Goal: Task Accomplishment & Management: Manage account settings

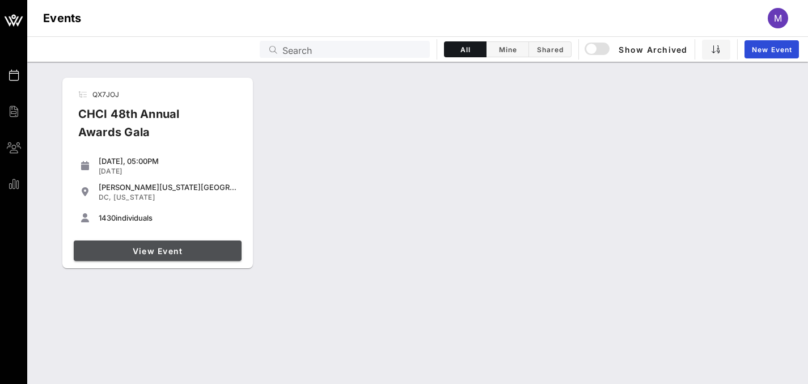
click at [132, 249] on span "View Event" at bounding box center [157, 251] width 159 height 10
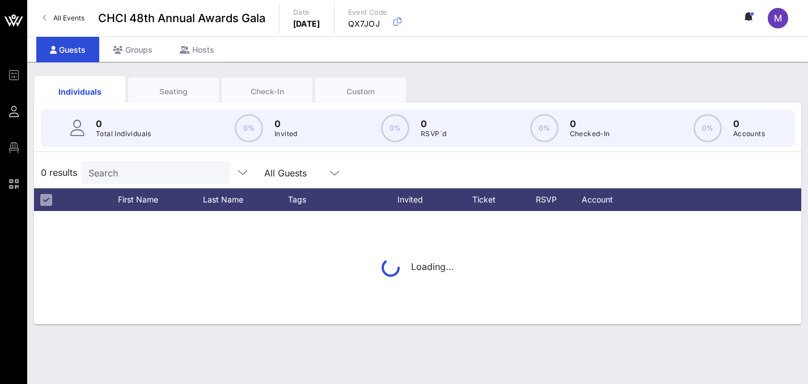
click at [205, 94] on div "Seating" at bounding box center [174, 91] width 74 height 11
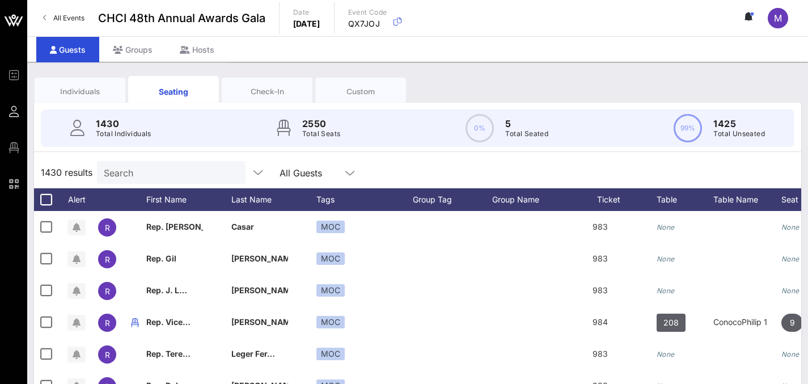
click at [153, 174] on input "Search" at bounding box center [170, 172] width 133 height 15
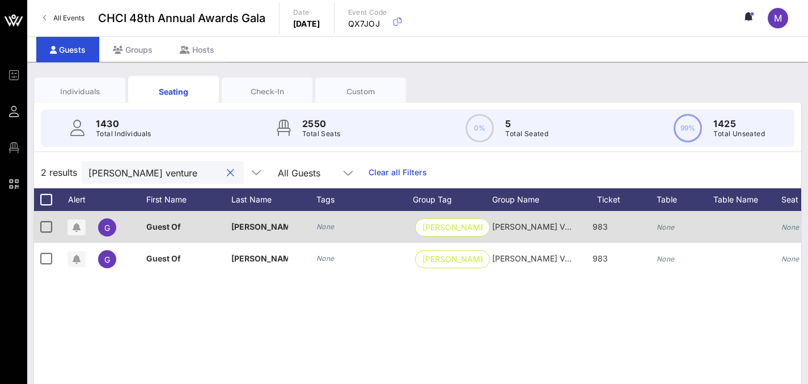
scroll to position [0, 133]
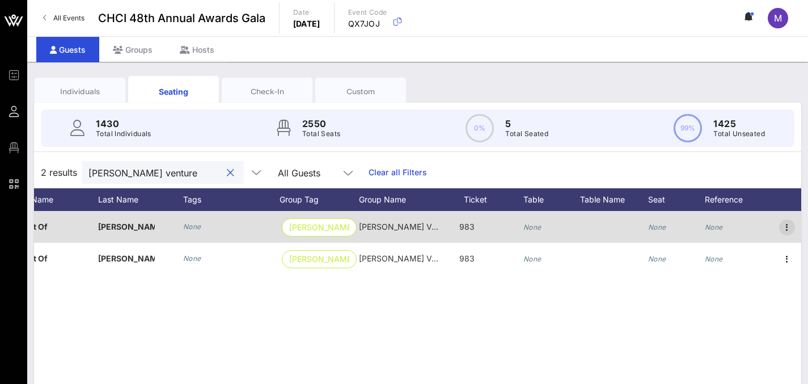
type input "[PERSON_NAME] venture"
click at [784, 227] on icon "button" at bounding box center [788, 228] width 14 height 14
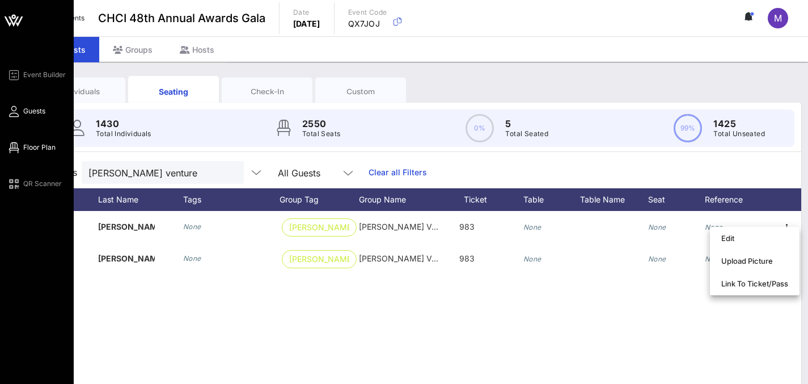
click at [35, 150] on span "Floor Plan" at bounding box center [39, 147] width 32 height 10
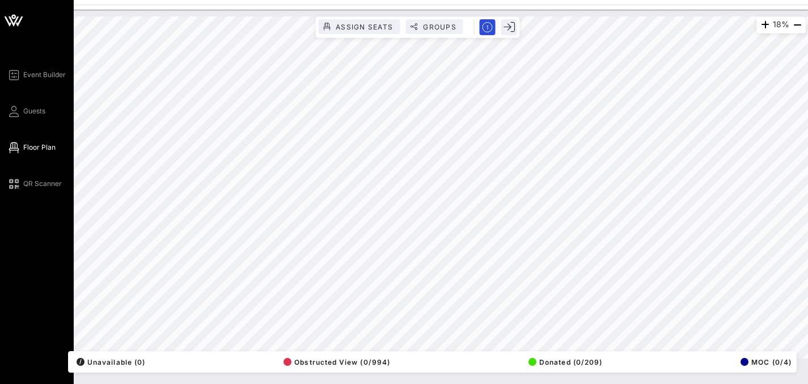
click at [17, 16] on icon at bounding box center [13, 20] width 27 height 27
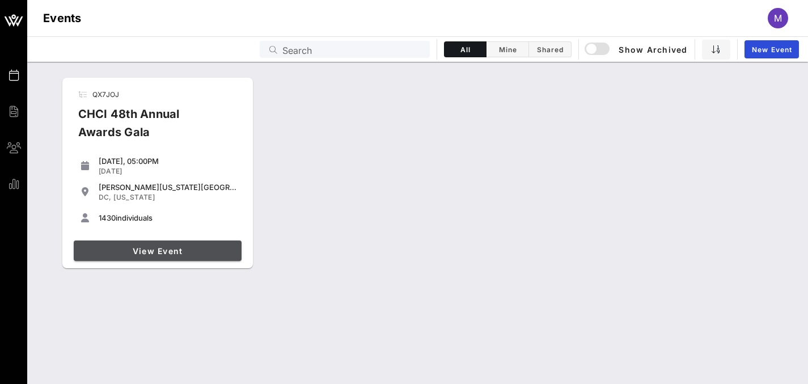
click at [184, 253] on span "View Event" at bounding box center [157, 251] width 159 height 10
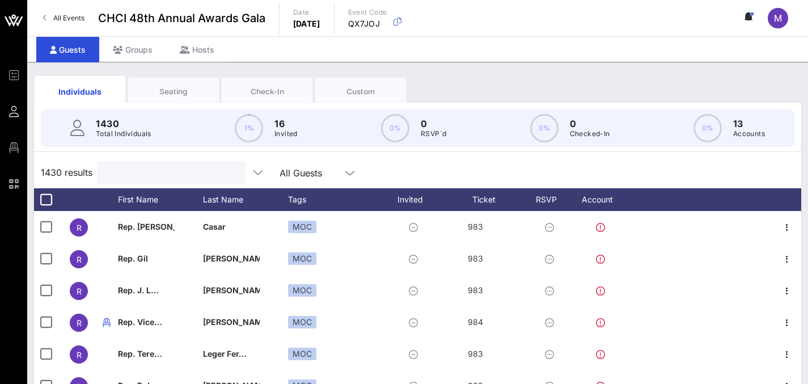
click at [145, 168] on input "text" at bounding box center [170, 172] width 133 height 15
click at [171, 88] on div "Seating" at bounding box center [174, 91] width 74 height 11
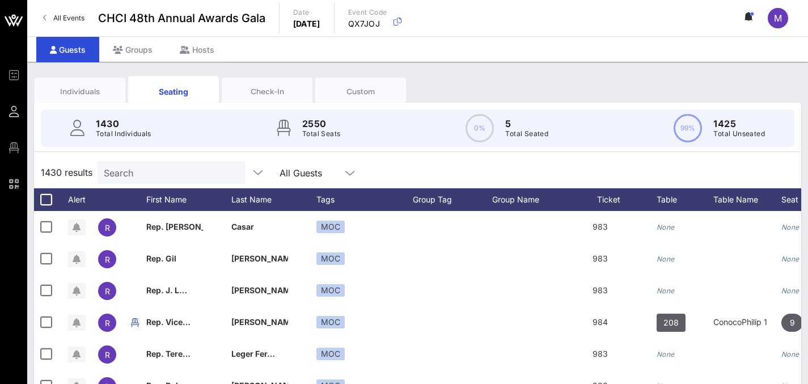
click at [90, 91] on div "Individuals" at bounding box center [80, 91] width 74 height 11
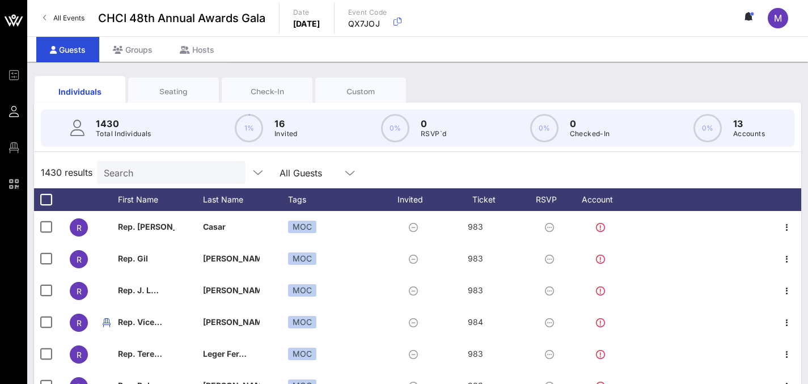
click at [290, 95] on div "Check-In" at bounding box center [267, 91] width 74 height 11
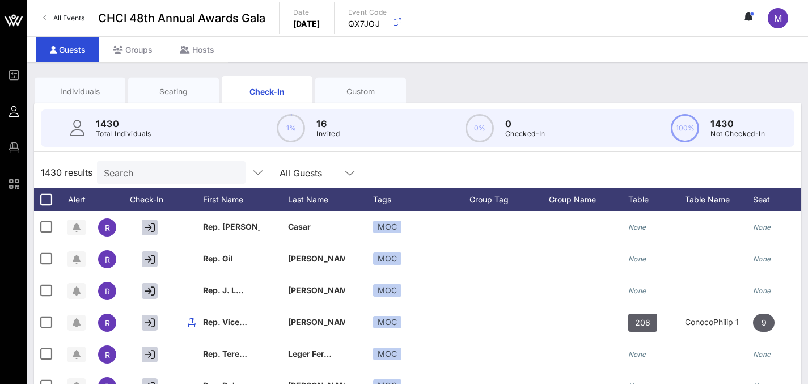
click at [152, 164] on div "Search" at bounding box center [170, 172] width 133 height 23
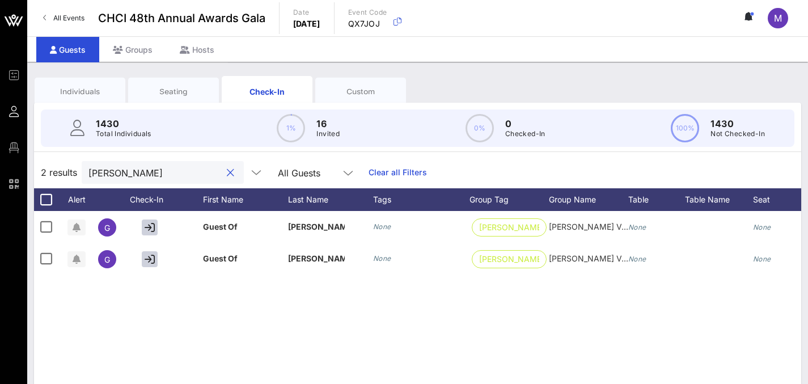
scroll to position [0, 37]
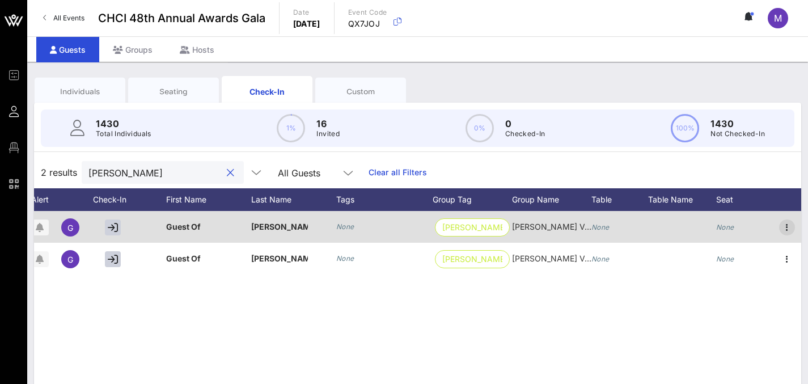
type input "[PERSON_NAME]"
click at [790, 230] on icon "button" at bounding box center [788, 228] width 14 height 14
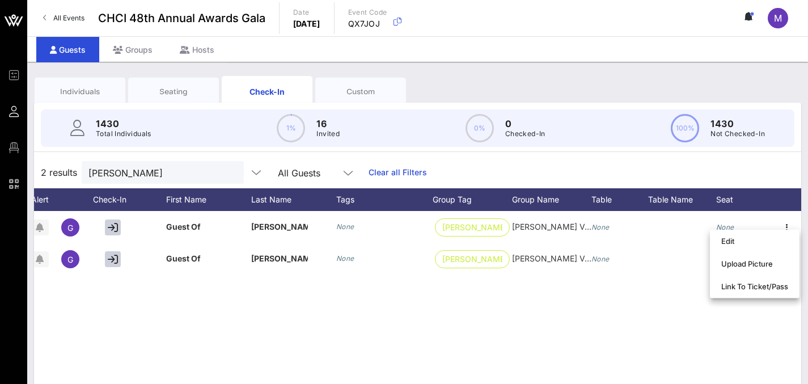
click at [574, 319] on div "G Guest Of [PERSON_NAME] Ve… None [PERSON_NAME] Ventures [PERSON_NAME] Ventures…" at bounding box center [418, 381] width 768 height 340
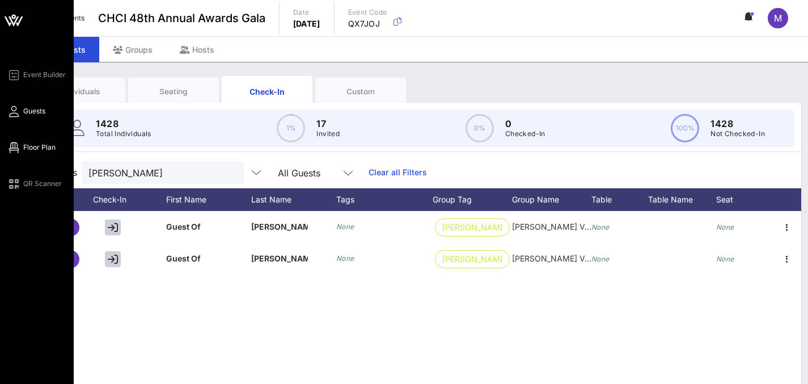
click at [22, 151] on link "Floor Plan" at bounding box center [31, 148] width 49 height 14
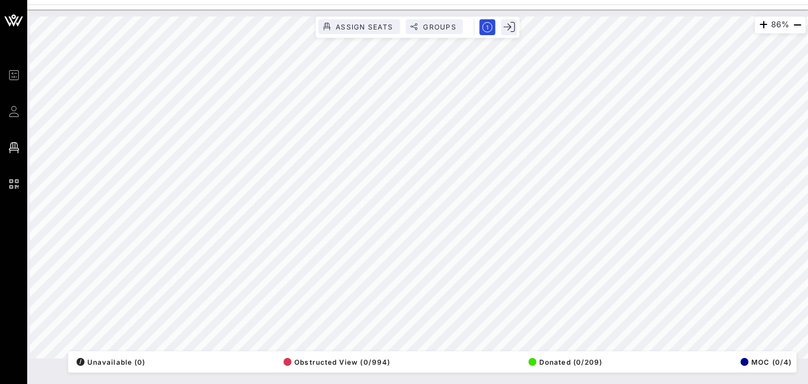
click at [224, 383] on html "Event Builder Guests Floor Plan QR Scanner CHCI 48th Annual Awards Gala 86% Ass…" at bounding box center [404, 192] width 808 height 384
click at [124, 383] on html "Event Builder Guests Floor Plan QR Scanner CHCI 48th Annual Awards Gala 86% Ass…" at bounding box center [404, 192] width 808 height 384
